Goal: Task Accomplishment & Management: Use online tool/utility

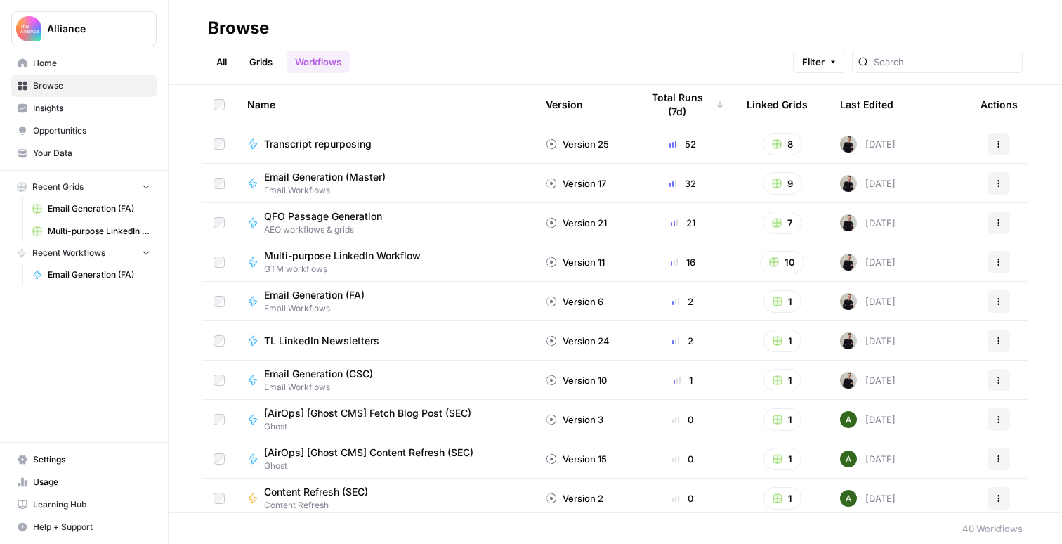
click at [90, 230] on span "Multi-purpose LinkedIn Workflow Grid" at bounding box center [99, 231] width 103 height 13
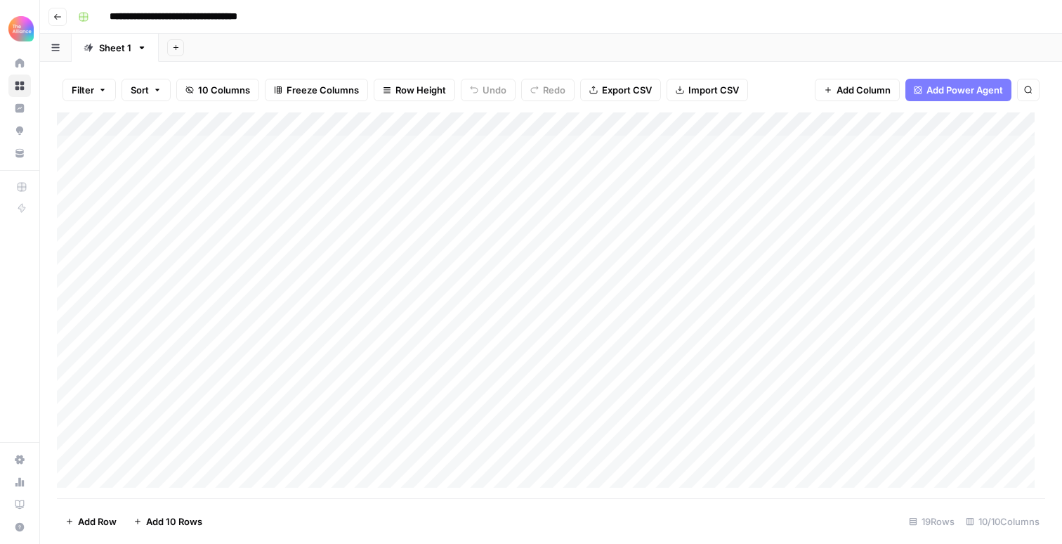
scroll to position [125, 0]
click at [135, 449] on div "Add Column" at bounding box center [551, 305] width 988 height 386
click at [130, 450] on div "Add Column" at bounding box center [551, 305] width 988 height 386
type input "third"
click at [160, 510] on button "Third-person" at bounding box center [162, 506] width 69 height 17
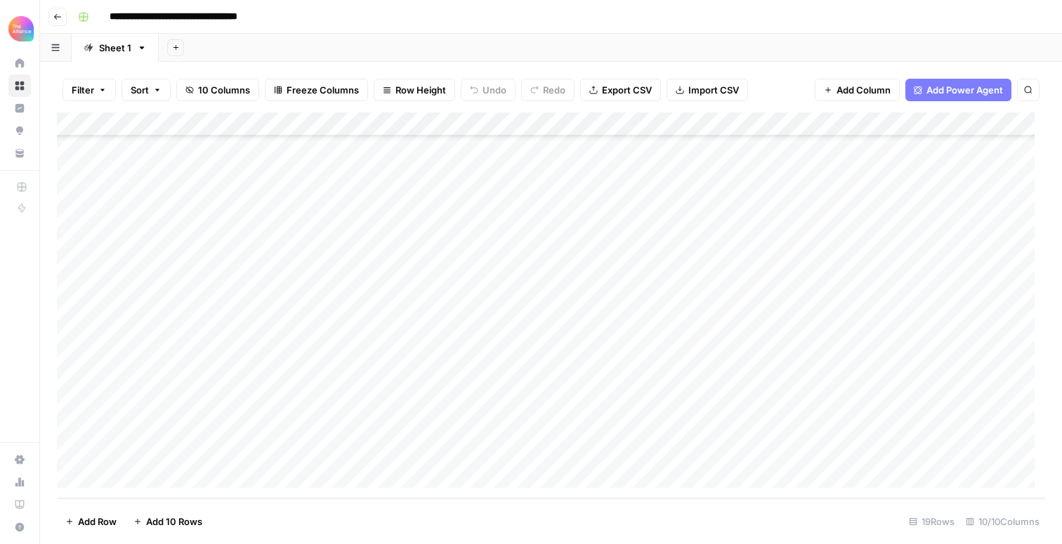
click at [273, 452] on div "Add Column" at bounding box center [551, 305] width 988 height 386
click at [266, 447] on div "Add Column" at bounding box center [551, 305] width 988 height 386
click at [272, 509] on button "Value" at bounding box center [271, 511] width 35 height 17
click at [388, 449] on div "Add Column" at bounding box center [551, 305] width 988 height 386
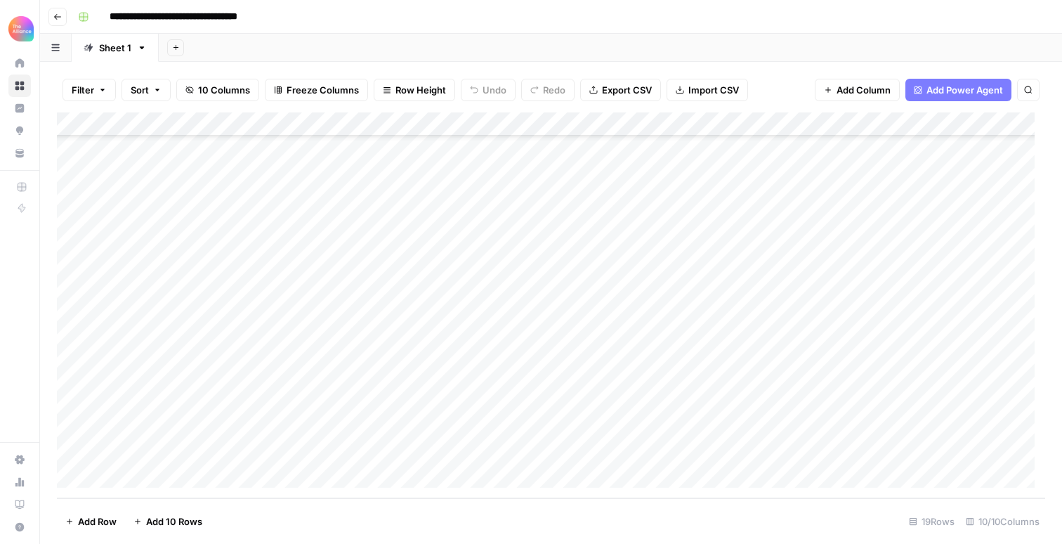
click at [388, 449] on div "Add Column" at bounding box center [551, 305] width 988 height 386
click at [409, 462] on button "Pain Point" at bounding box center [407, 464] width 53 height 17
click at [531, 448] on div "Add Column" at bounding box center [551, 305] width 988 height 386
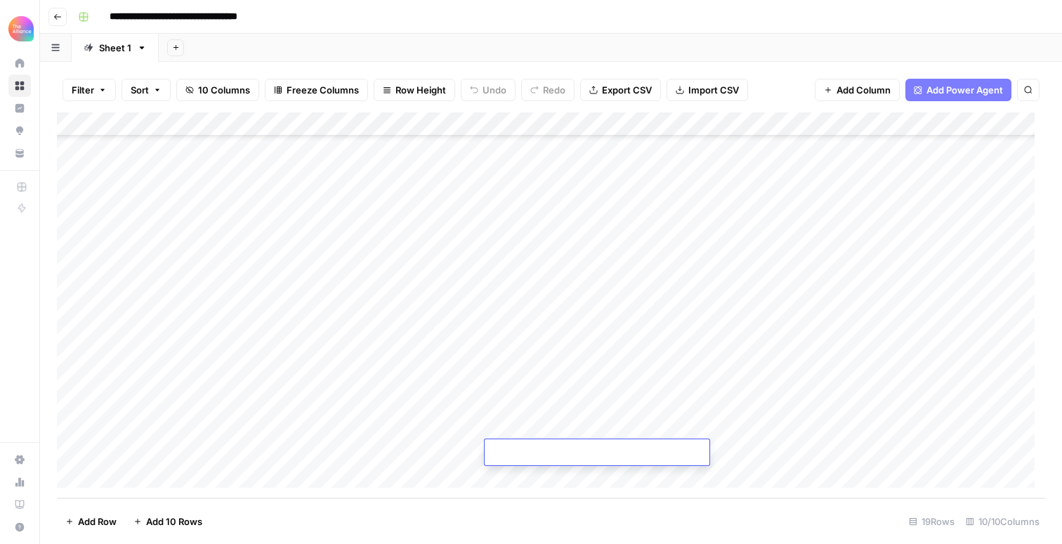
paste textarea "**********"
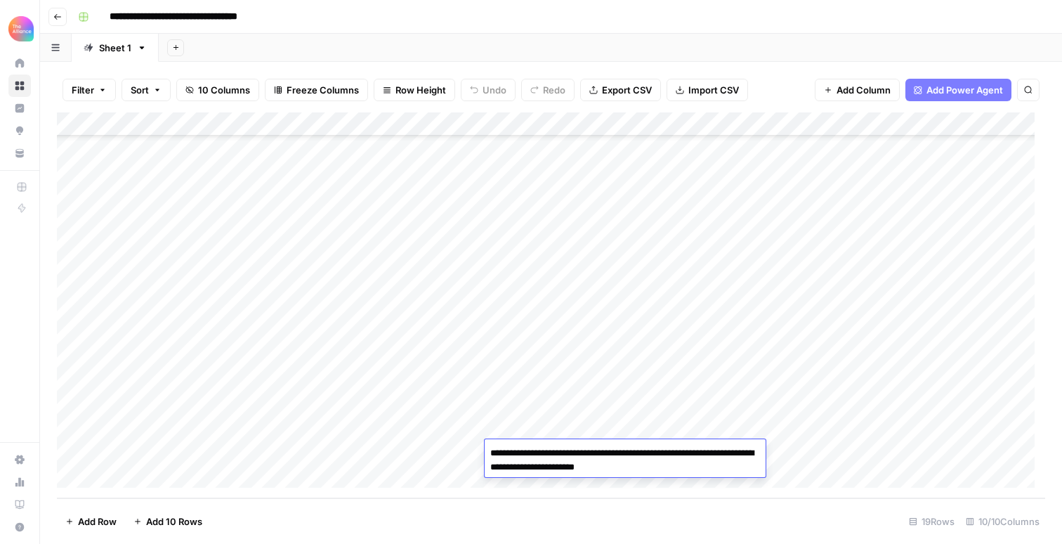
type textarea "**********"
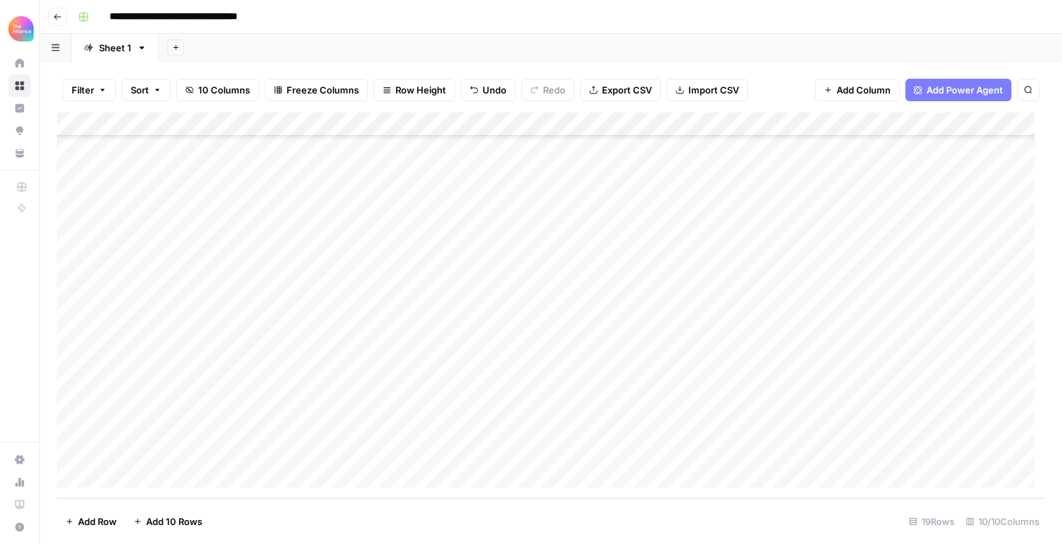
click at [671, 452] on div "Add Column" at bounding box center [551, 305] width 988 height 386
click at [662, 449] on div "Add Column" at bounding box center [551, 305] width 988 height 386
click at [662, 449] on textarea at bounding box center [723, 453] width 225 height 20
type textarea "*"
type textarea "**********"
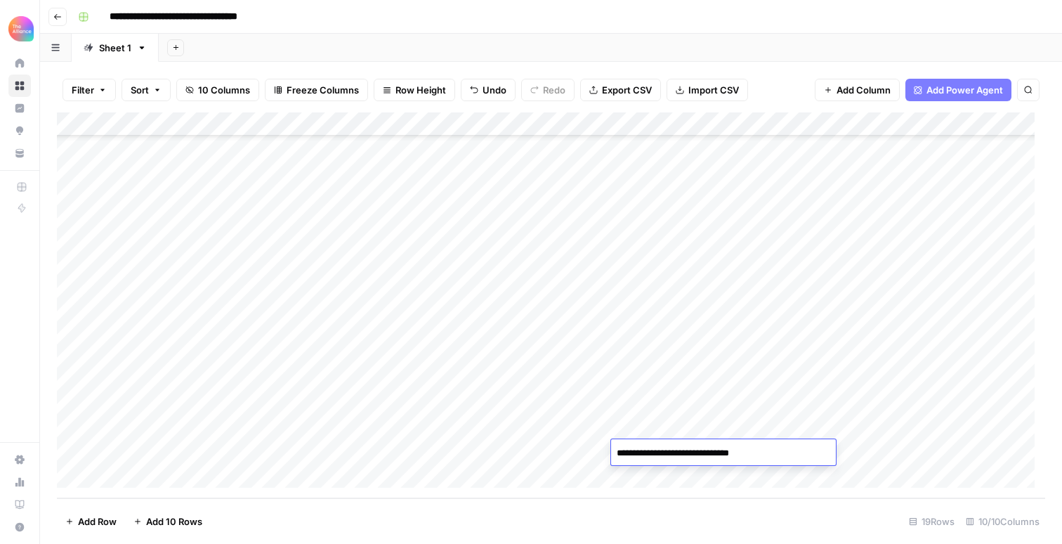
click at [851, 449] on div "Add Column" at bounding box center [551, 305] width 988 height 386
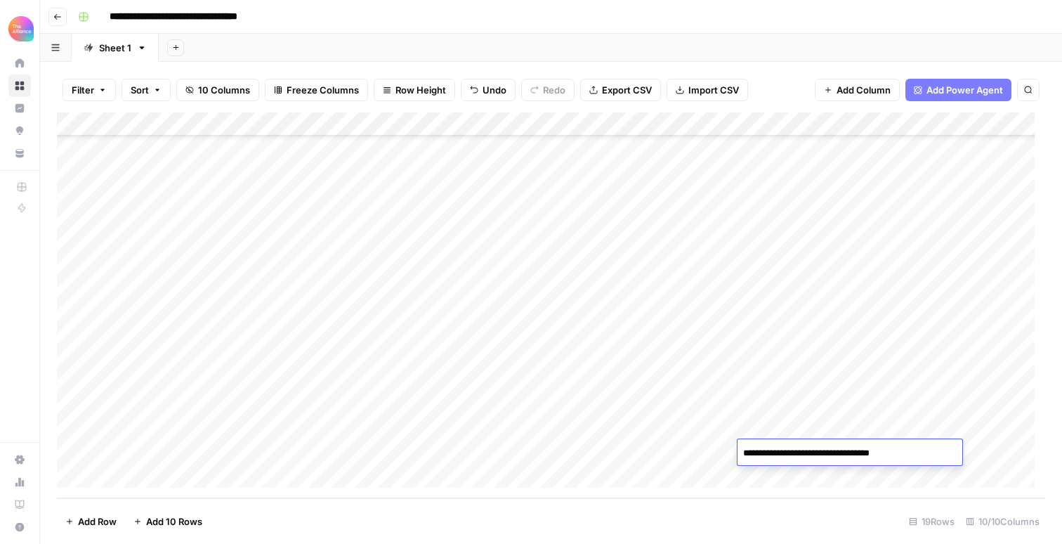
type textarea "**********"
click at [828, 393] on div "Add Column" at bounding box center [551, 305] width 988 height 386
click at [820, 409] on div "Add Column" at bounding box center [551, 305] width 988 height 386
click at [801, 379] on div "Add Column" at bounding box center [551, 305] width 988 height 386
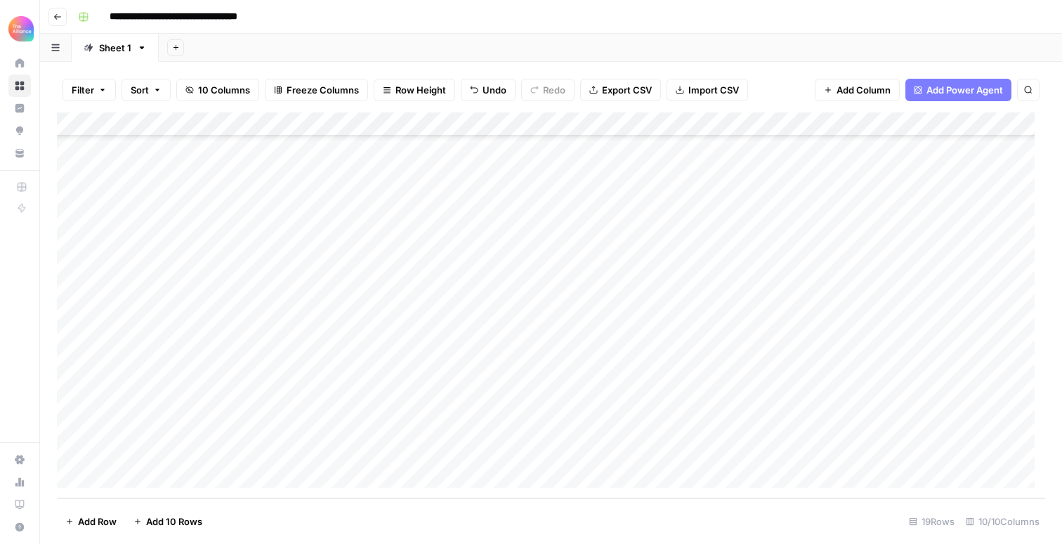
click at [797, 430] on div "Add Column" at bounding box center [551, 305] width 988 height 386
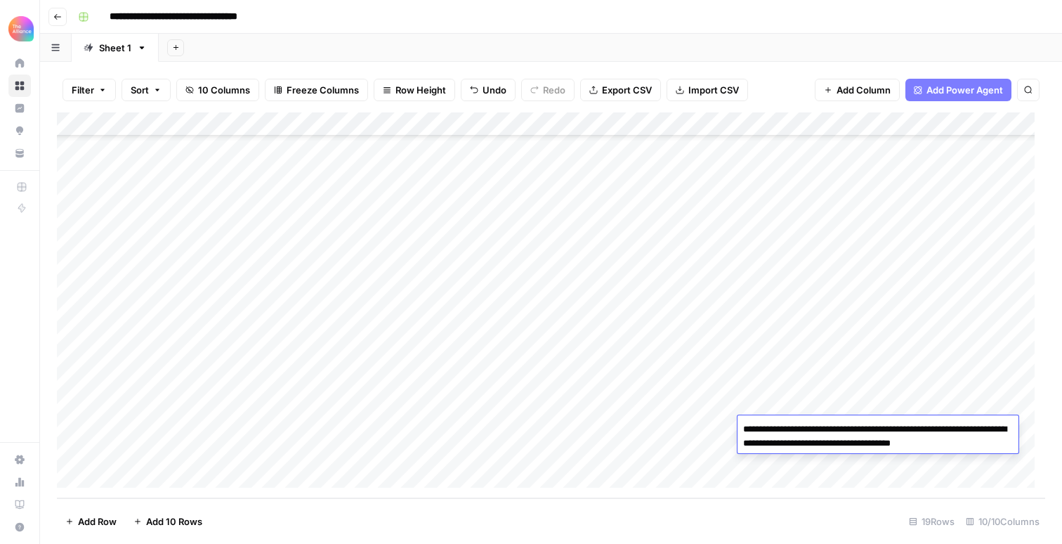
click at [790, 406] on div "Add Column" at bounding box center [551, 305] width 988 height 386
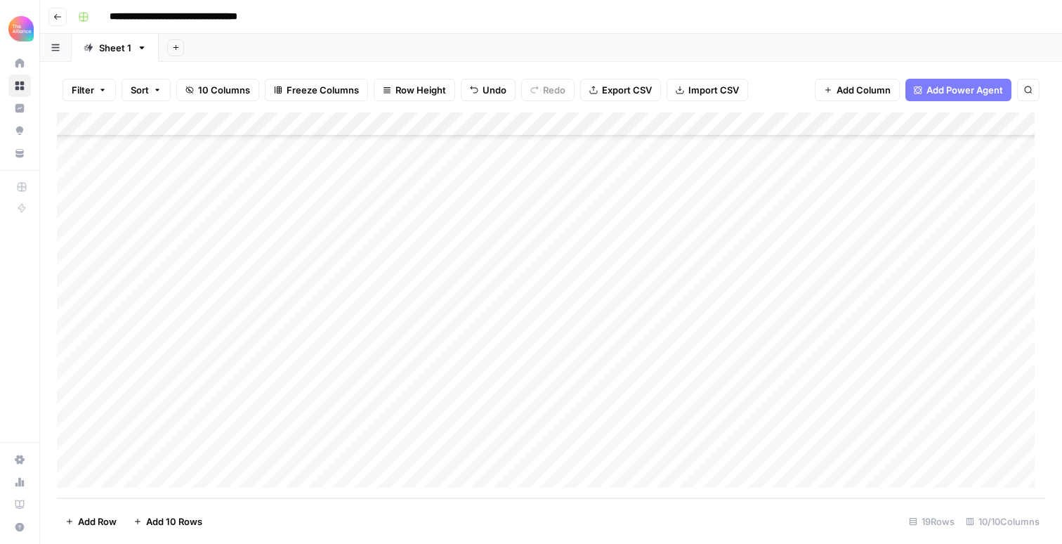
click at [790, 447] on div "Add Column" at bounding box center [551, 305] width 988 height 386
type textarea "**********"
click at [897, 417] on div "Add Column" at bounding box center [551, 305] width 988 height 386
click at [900, 454] on div "Add Column" at bounding box center [551, 305] width 988 height 386
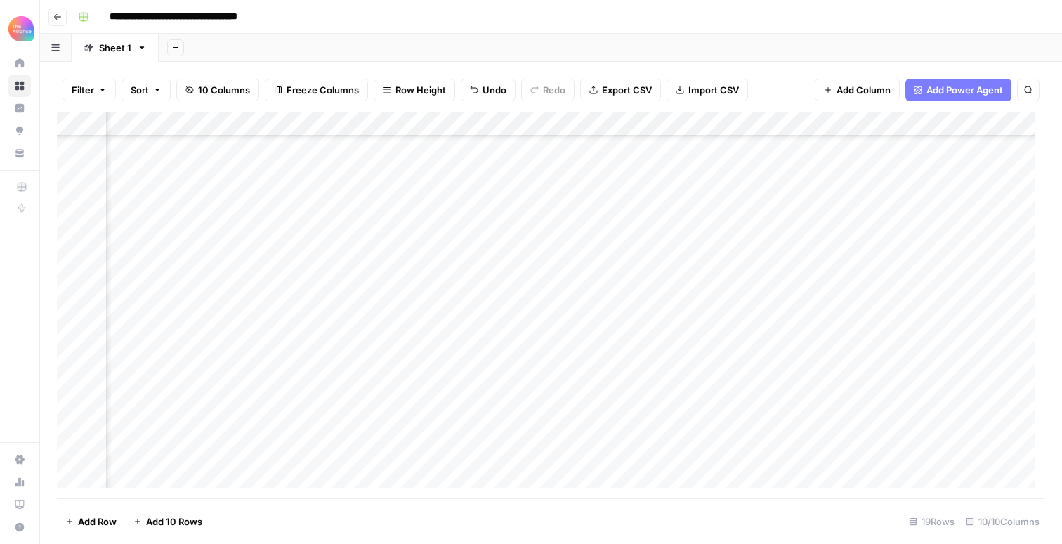
scroll to position [125, 235]
click at [855, 123] on div "Add Column" at bounding box center [551, 305] width 988 height 386
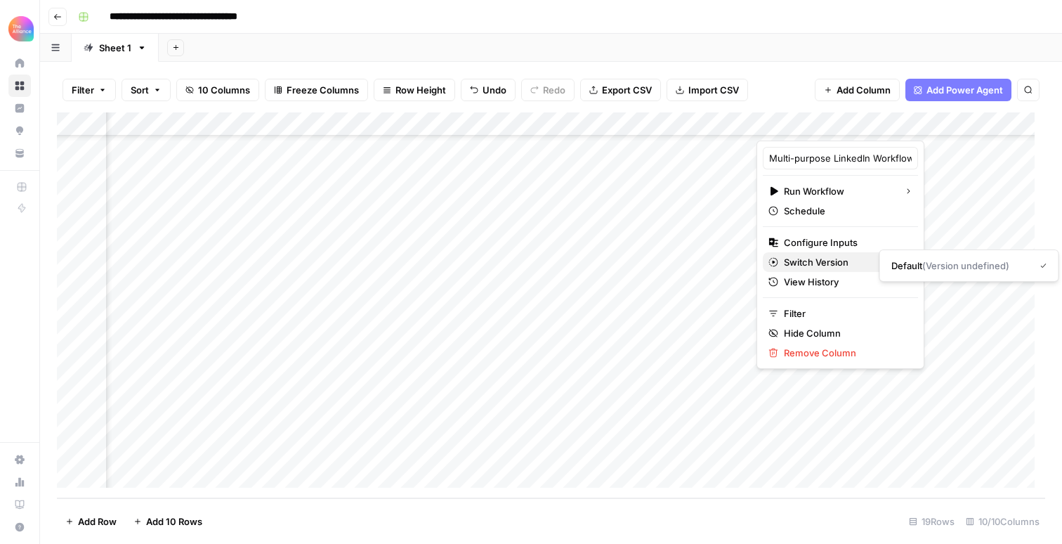
click at [823, 264] on span "Switch Version" at bounding box center [838, 262] width 109 height 14
click at [823, 247] on span "Configure Inputs" at bounding box center [845, 242] width 123 height 14
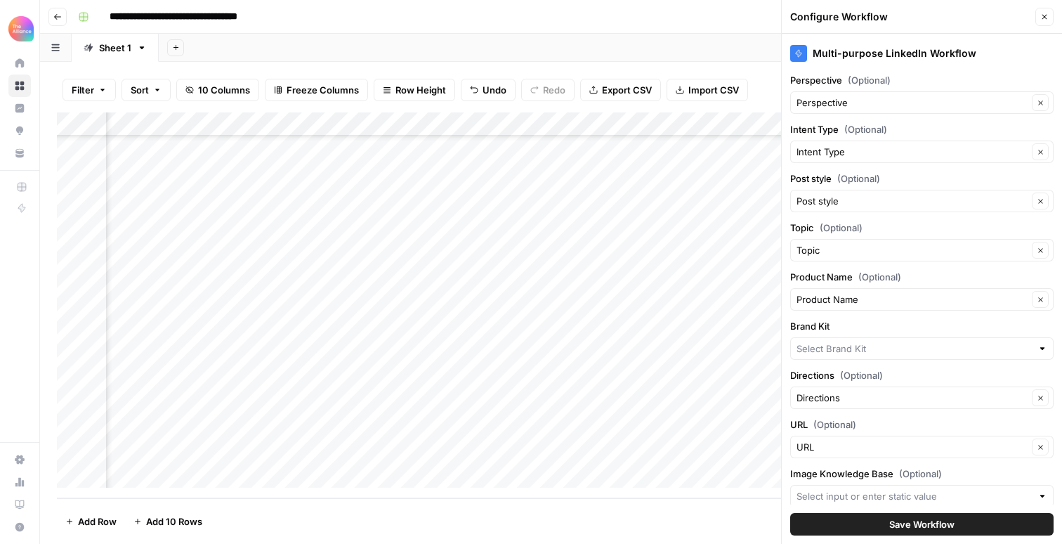
type input "Finance Alliance"
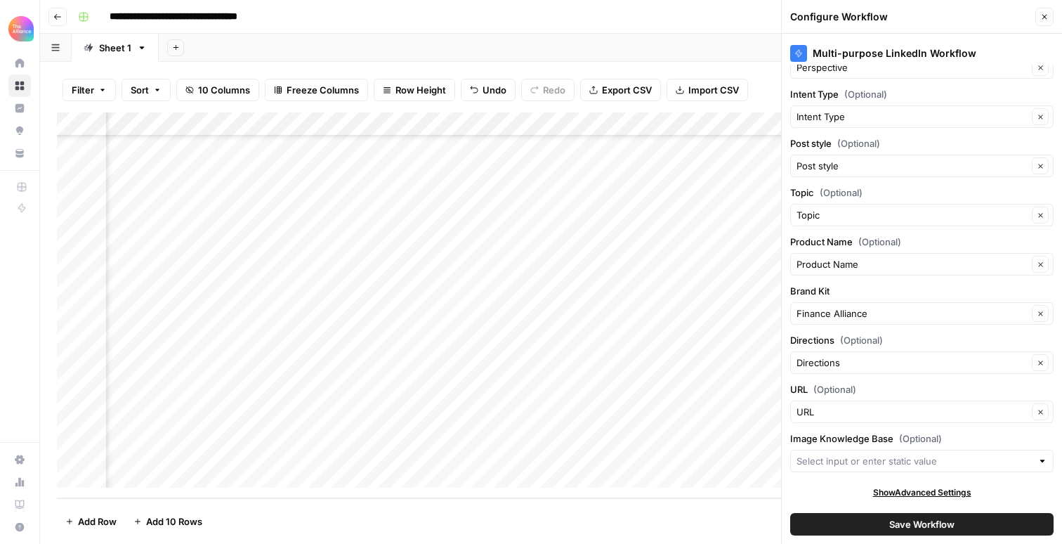
scroll to position [0, 0]
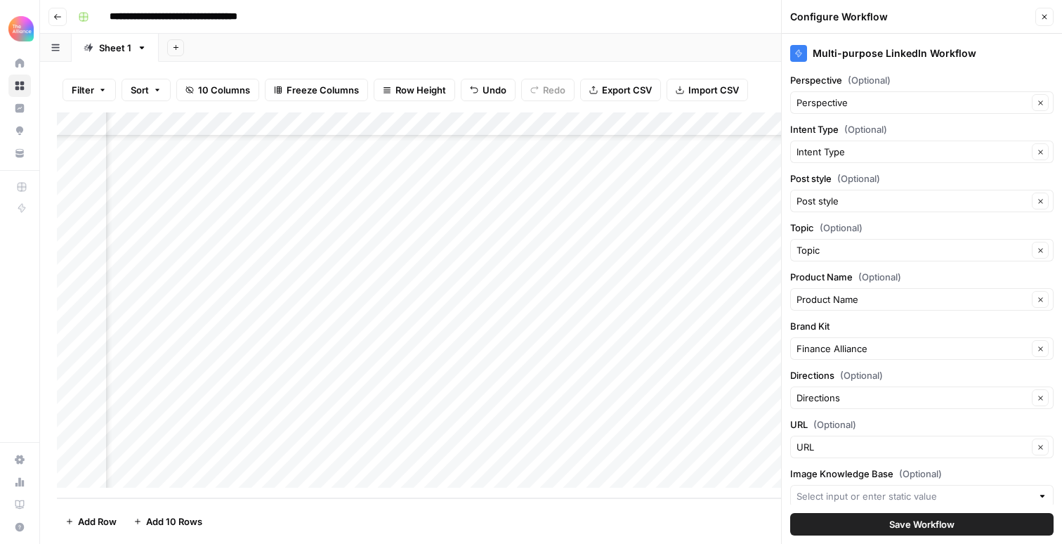
click at [863, 525] on button "Save Workflow" at bounding box center [921, 524] width 263 height 22
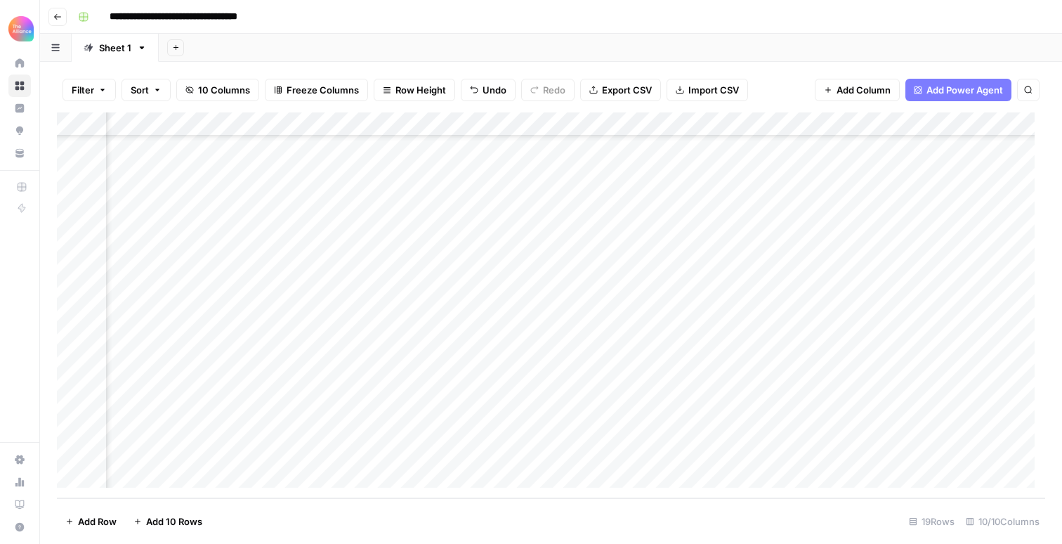
click at [768, 452] on div "Add Column" at bounding box center [551, 305] width 988 height 386
click at [883, 447] on div "Add Column" at bounding box center [551, 305] width 988 height 386
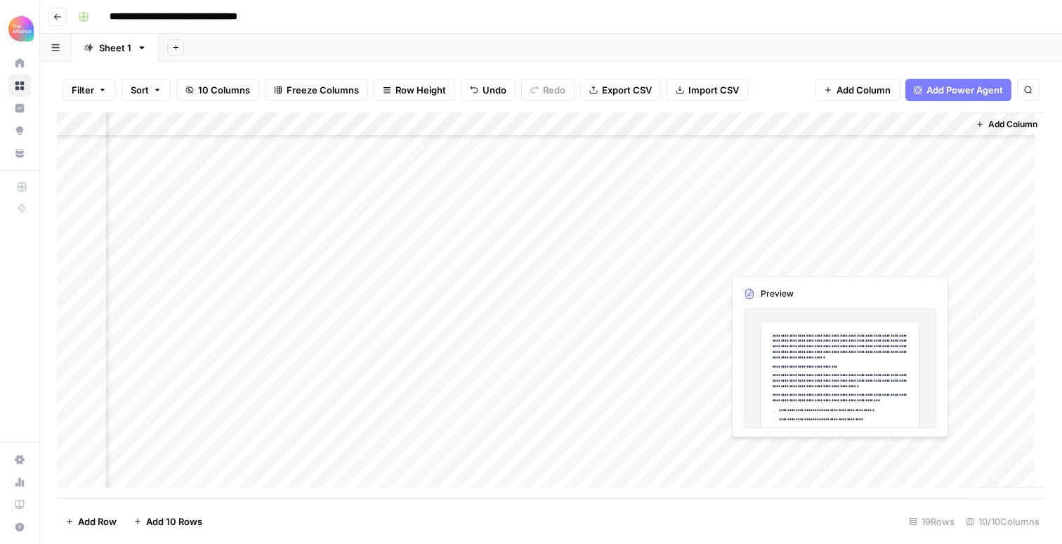
click at [874, 445] on div "Add Column" at bounding box center [551, 305] width 988 height 386
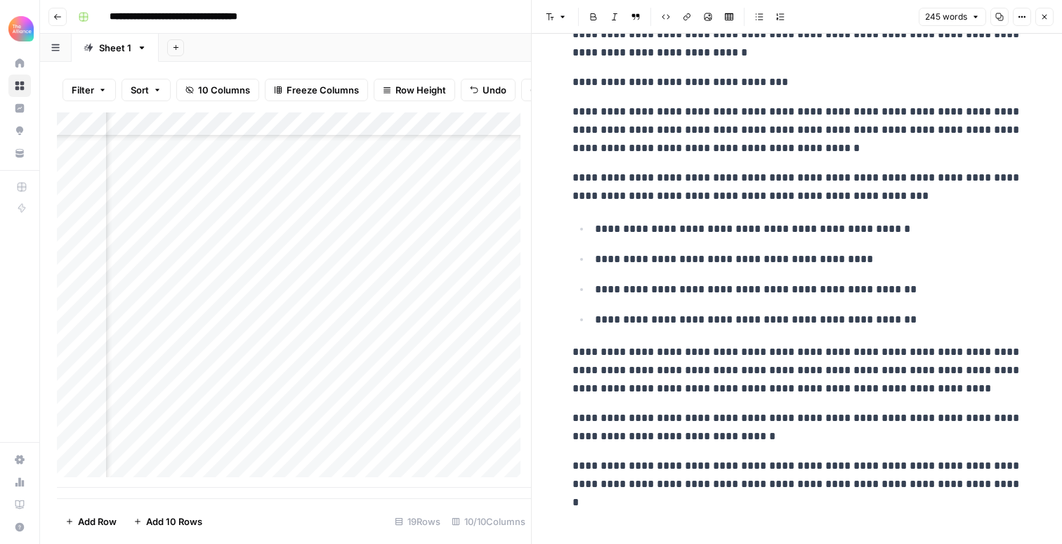
scroll to position [86, 0]
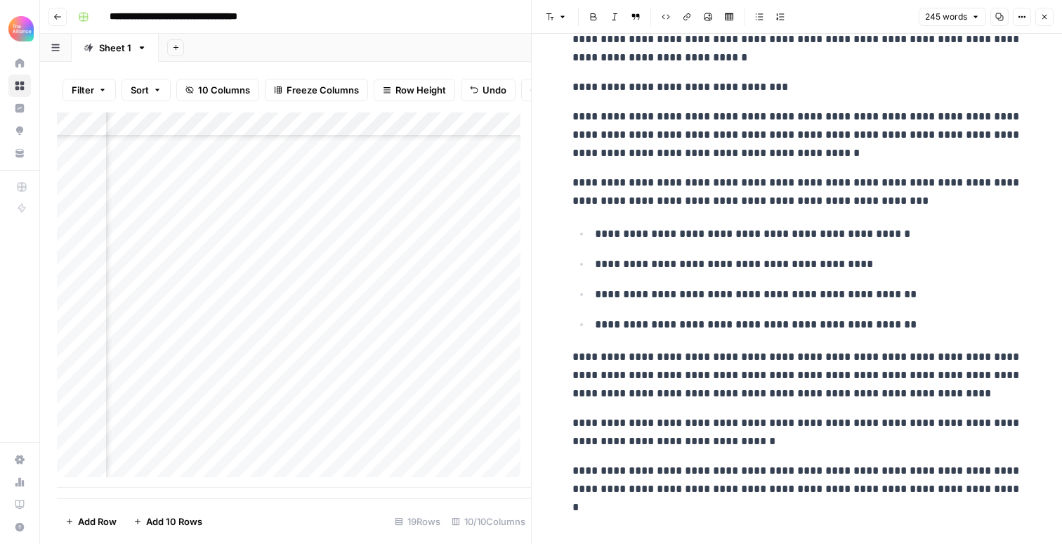
click at [754, 242] on p "**********" at bounding box center [808, 234] width 427 height 18
copy div "**********"
